Goal: Navigation & Orientation: Find specific page/section

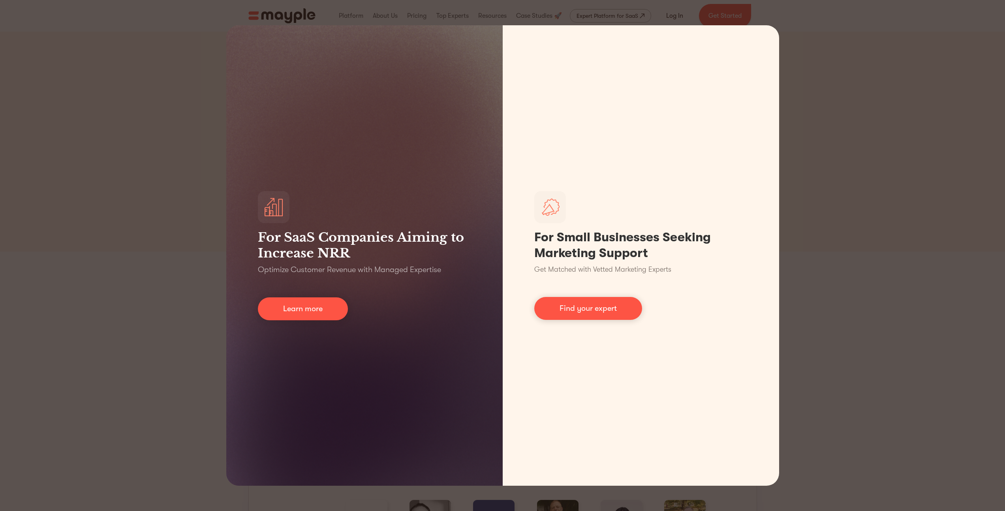
click at [868, 202] on div "For SaaS Companies Aiming to Increase NRR Optimize Customer Revenue with Manage…" at bounding box center [502, 255] width 1005 height 511
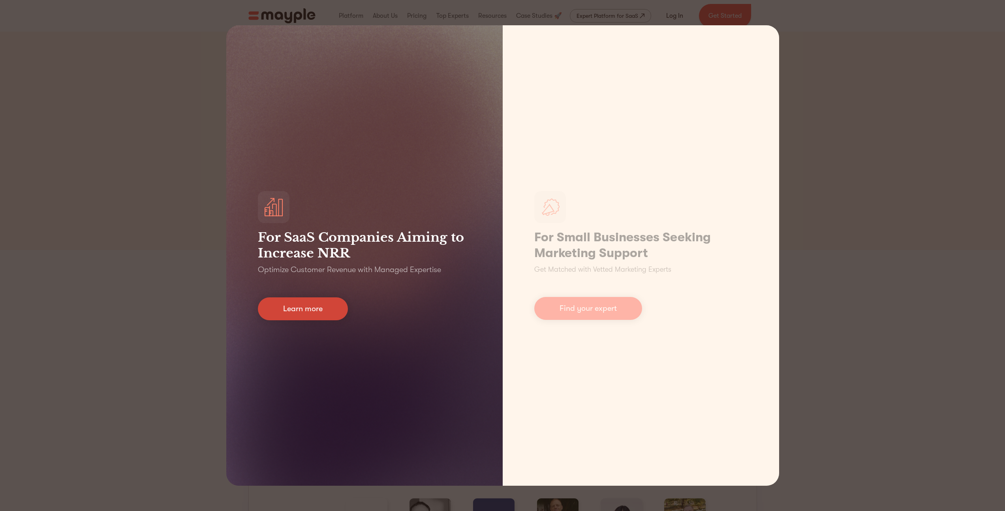
scroll to position [3, 0]
click at [302, 309] on link "Learn more" at bounding box center [303, 308] width 90 height 23
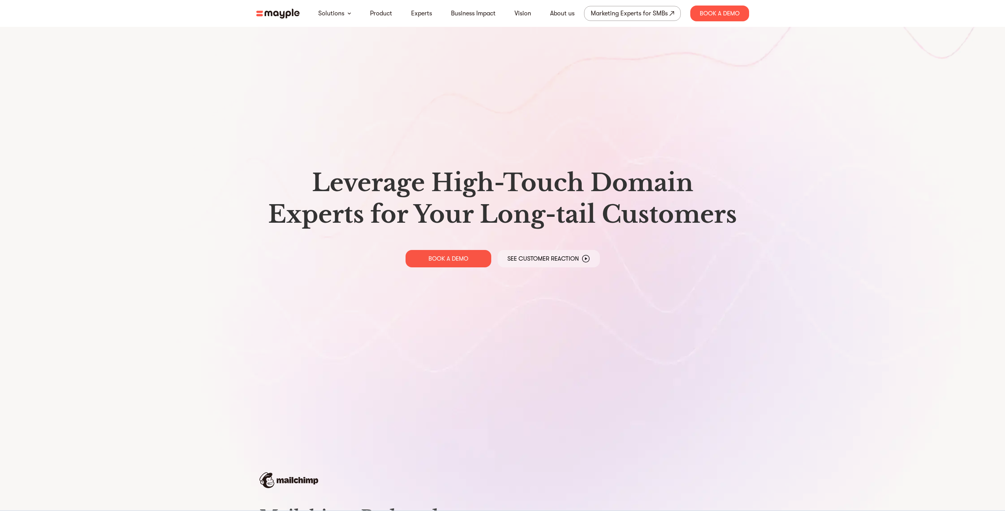
click at [273, 16] on img at bounding box center [277, 14] width 43 height 10
click at [275, 15] on img at bounding box center [277, 14] width 43 height 10
